Goal: Task Accomplishment & Management: Use online tool/utility

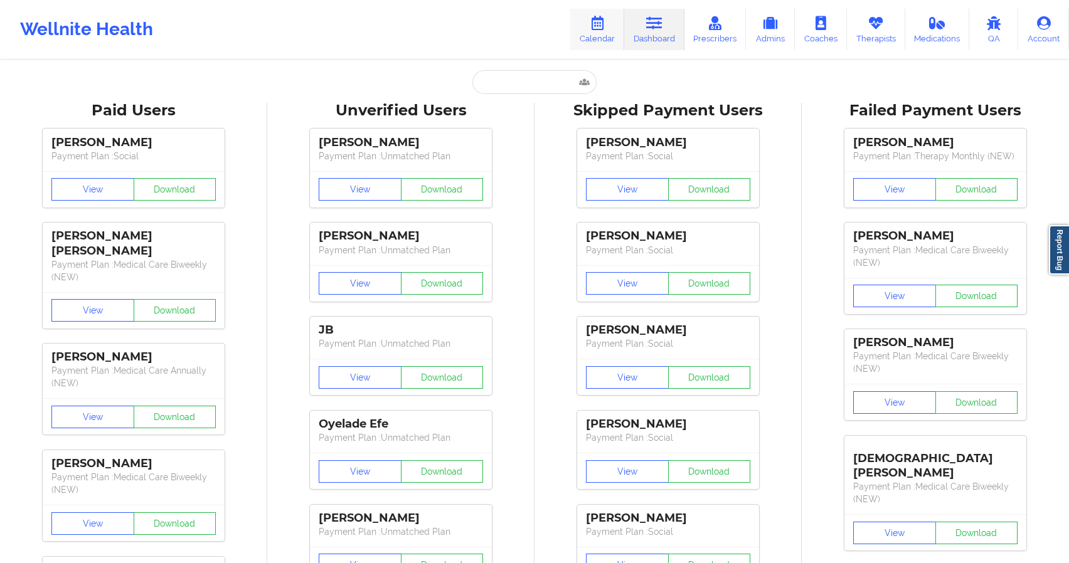
click at [594, 31] on link "Calendar" at bounding box center [597, 29] width 54 height 41
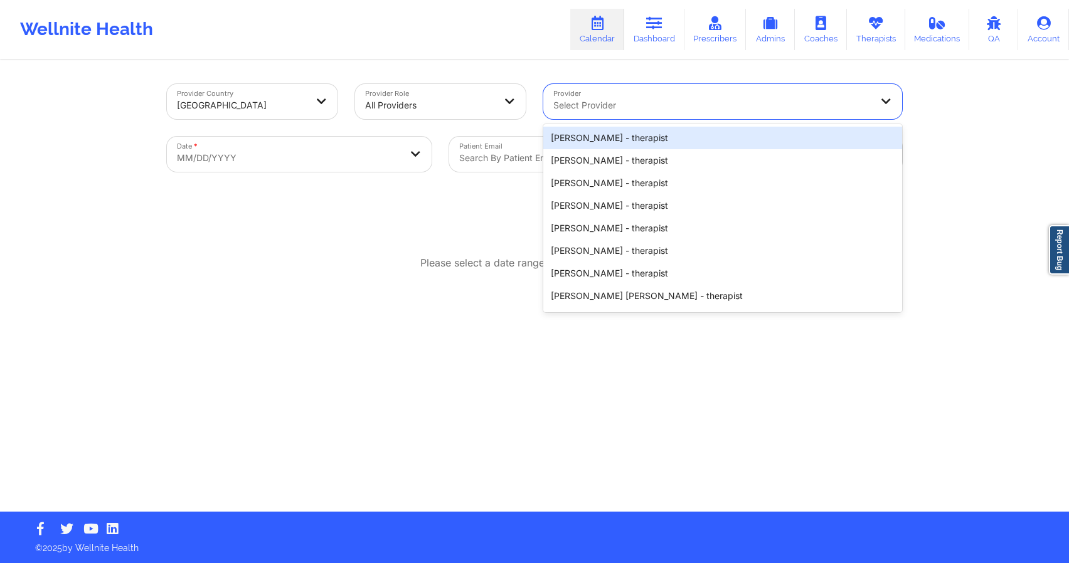
click at [563, 109] on div at bounding box center [711, 105] width 317 height 15
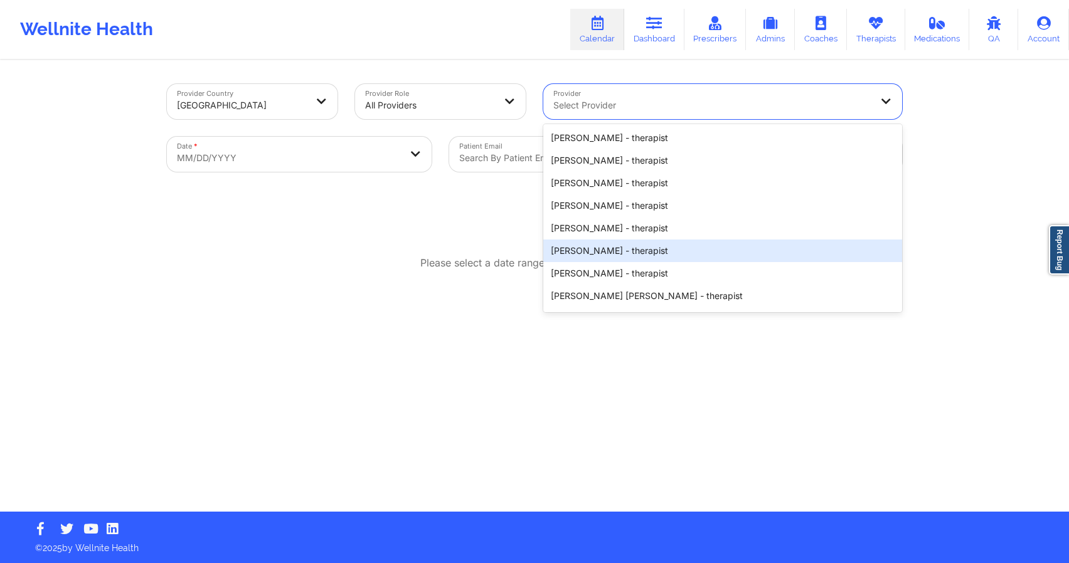
click at [439, 227] on div "Provider Country [GEOGRAPHIC_DATA] Provider Role All Providers Provider [PERSON…" at bounding box center [534, 286] width 753 height 450
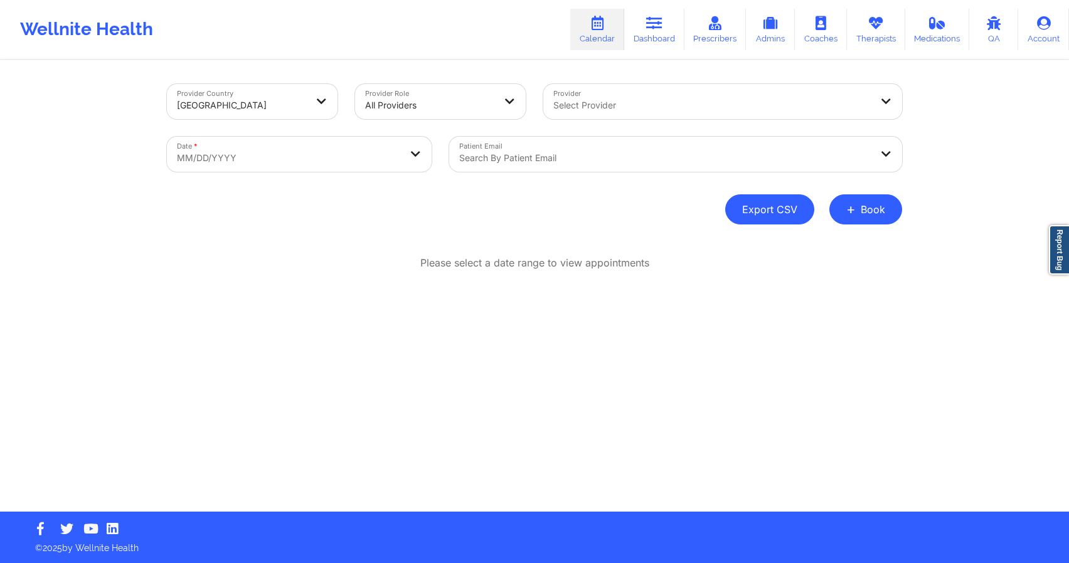
click at [767, 218] on button "Export CSV" at bounding box center [769, 209] width 89 height 30
select select "2025-8"
select select "2025-9"
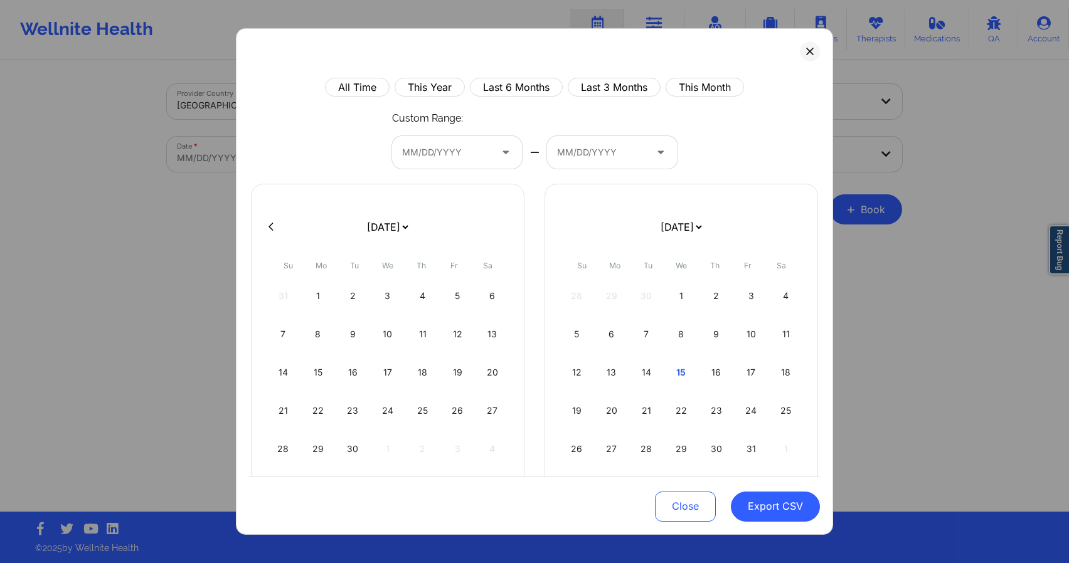
click at [437, 154] on div at bounding box center [446, 152] width 89 height 15
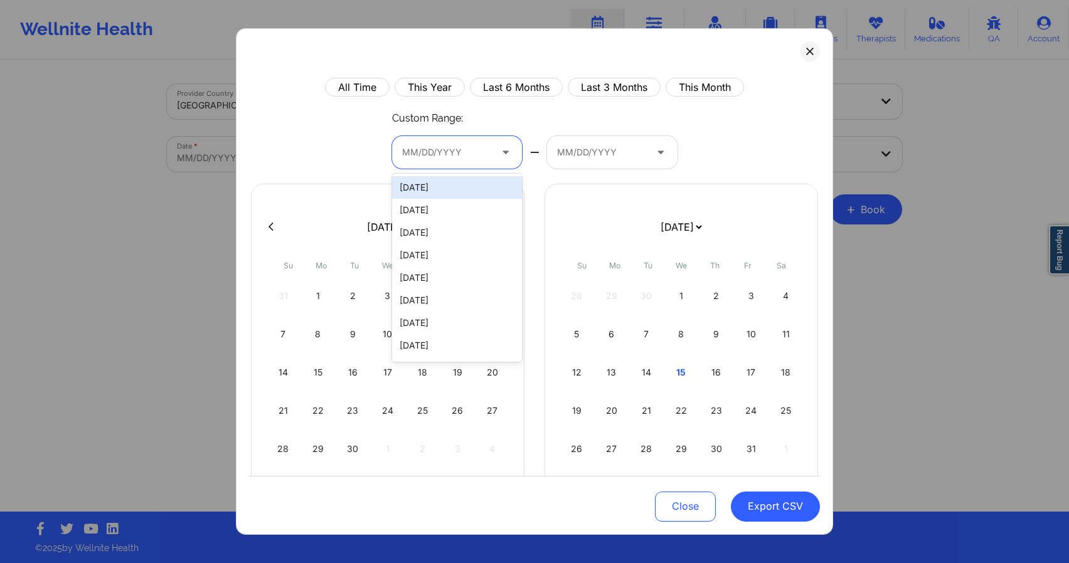
click at [380, 177] on div "All Time This Year Last 6 Months Last 3 Months This Month Custom Range: [DATE],…" at bounding box center [534, 322] width 571 height 488
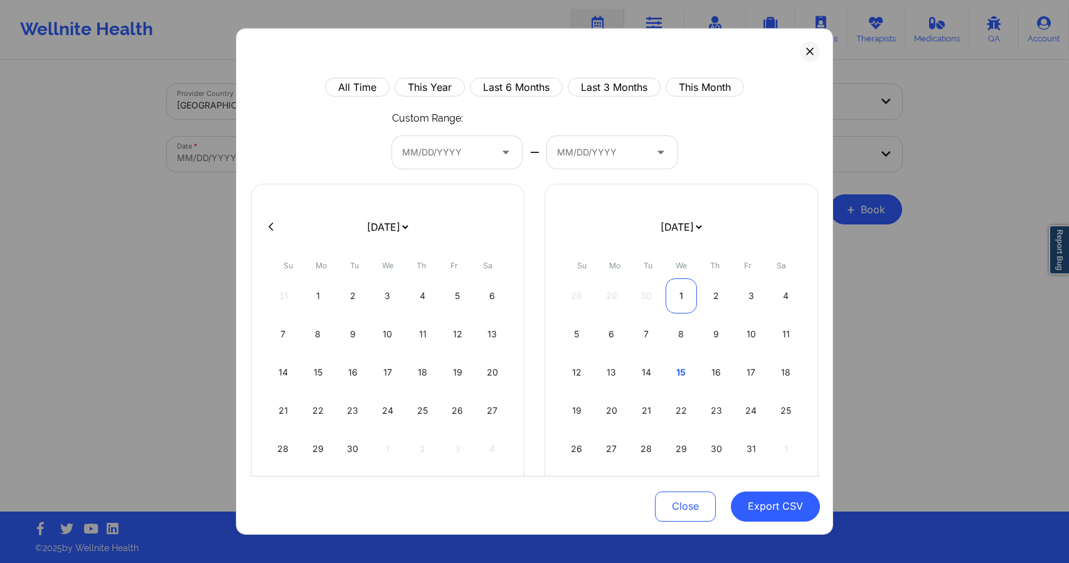
click at [674, 292] on div "1" at bounding box center [682, 296] width 32 height 35
select select "2025-8"
select select "2025-9"
select select "2025-8"
select select "2025-9"
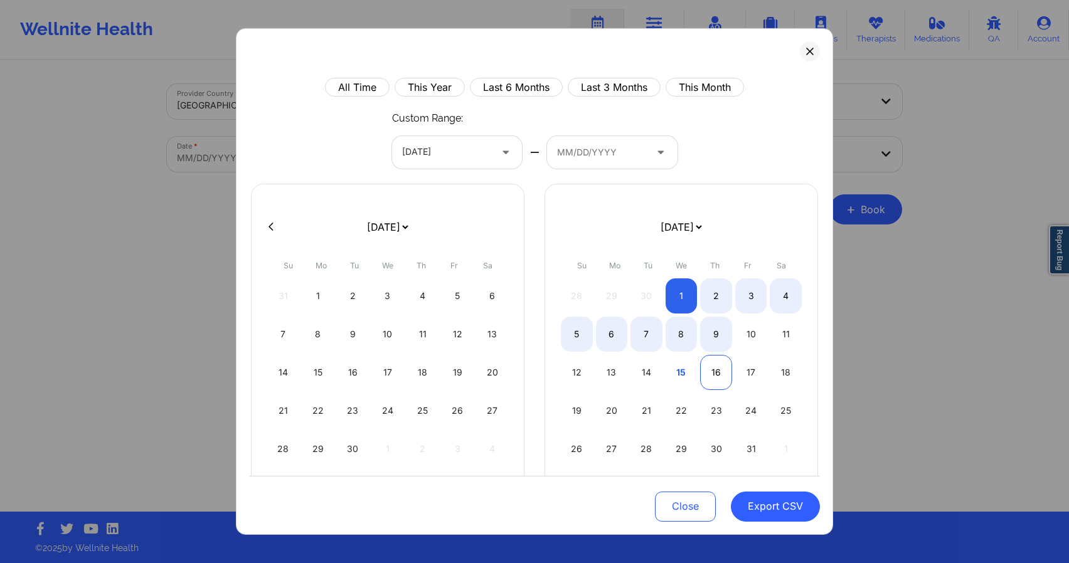
select select "2025-8"
select select "2025-9"
select select "2025-8"
select select "2025-9"
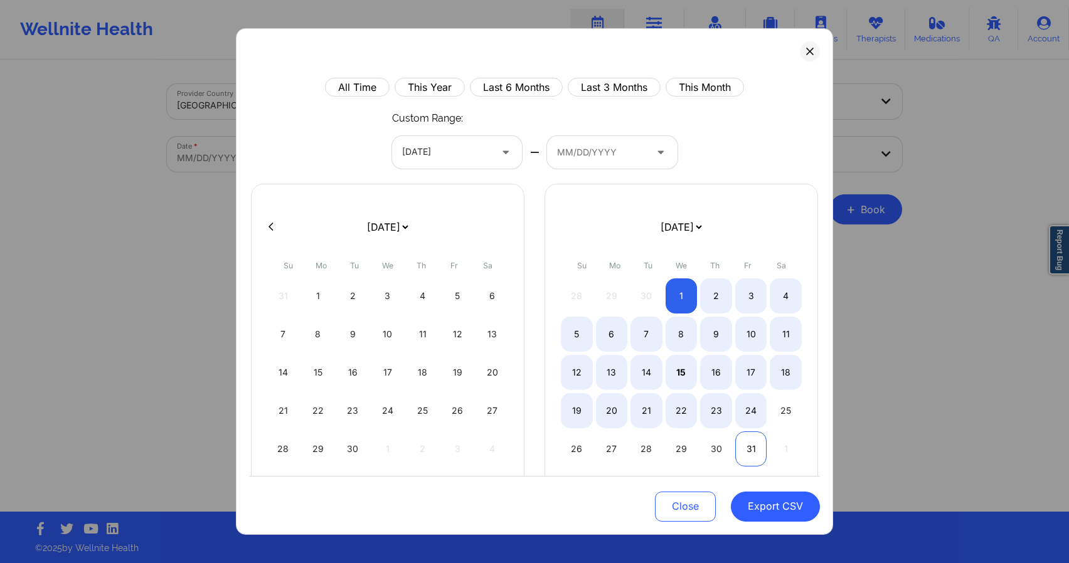
select select "2025-8"
select select "2025-9"
click at [742, 445] on div "31" at bounding box center [751, 449] width 32 height 35
select select "2025-8"
select select "2025-9"
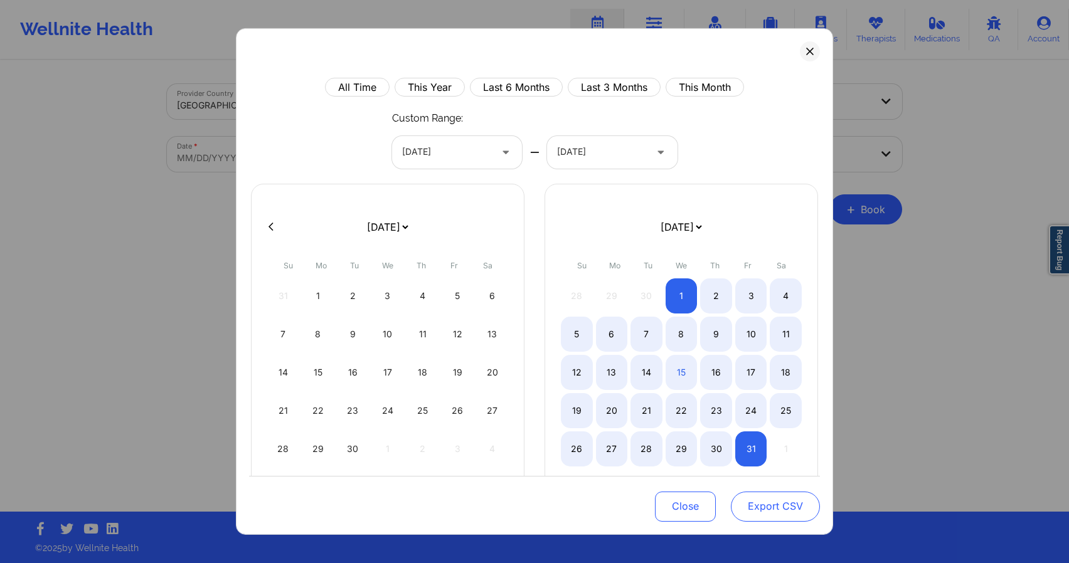
click at [786, 504] on button "Export CSV" at bounding box center [775, 507] width 89 height 30
select select "2025-8"
select select "2025-9"
